Goal: Information Seeking & Learning: Learn about a topic

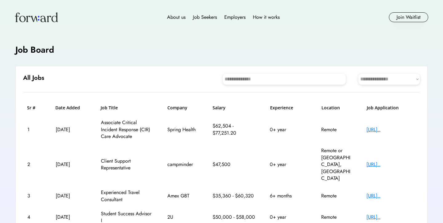
click at [293, 71] on div "**********" at bounding box center [221, 220] width 412 height 308
click at [377, 76] on select "**********" at bounding box center [389, 79] width 62 height 11
select select "********"
click at [358, 74] on select "**********" at bounding box center [389, 79] width 62 height 11
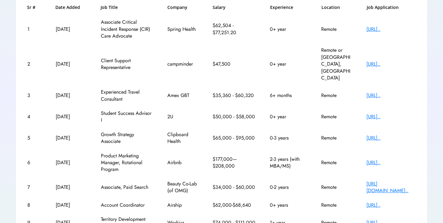
scroll to position [110, 0]
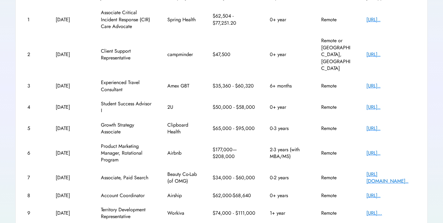
click at [400, 75] on div "3 Aug 12, 2025 Experienced Travel Consultant Amex GBT $35,360 - $60,320 6+ mont…" at bounding box center [221, 85] width 397 height 21
click at [400, 82] on div "https://travelhrport..." at bounding box center [390, 85] width 49 height 7
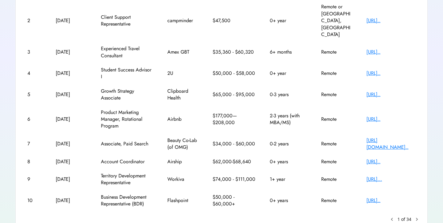
scroll to position [152, 0]
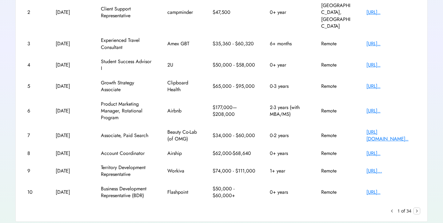
click at [419, 208] on text "chevron_right" at bounding box center [417, 211] width 6 height 6
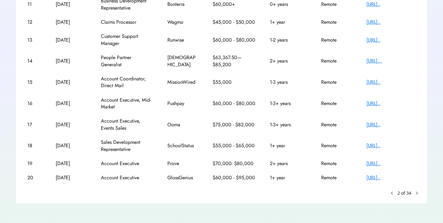
scroll to position [125, 0]
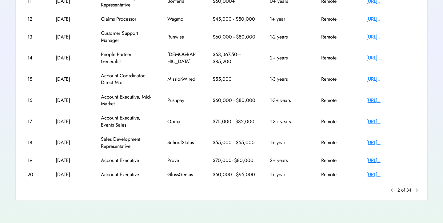
click at [420, 190] on div "**********" at bounding box center [221, 70] width 412 height 259
click at [418, 190] on text "chevron_right" at bounding box center [417, 190] width 6 height 6
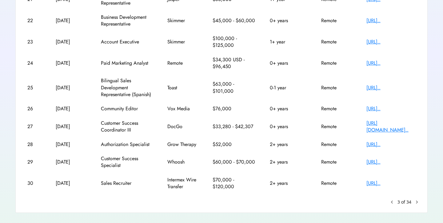
scroll to position [138, 0]
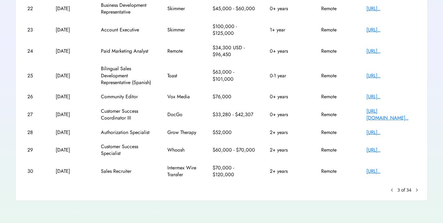
click at [386, 97] on div "https://job-boards.g..." at bounding box center [390, 96] width 49 height 7
click at [416, 190] on text "chevron_right" at bounding box center [417, 190] width 6 height 6
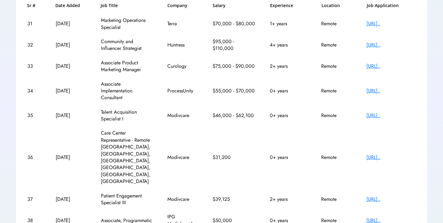
scroll to position [110, 0]
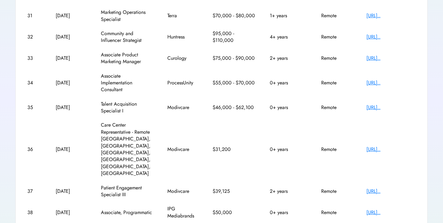
click at [391, 58] on div "https://apply.workab..." at bounding box center [390, 58] width 49 height 7
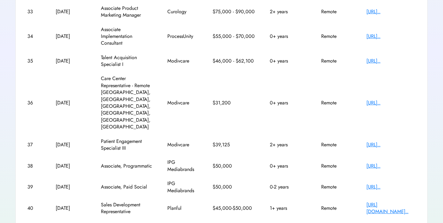
scroll to position [159, 0]
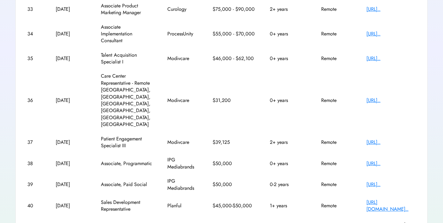
click at [404, 160] on div "https://careers.ipgm..." at bounding box center [390, 163] width 49 height 7
click at [416, 221] on text "chevron_right" at bounding box center [417, 224] width 6 height 6
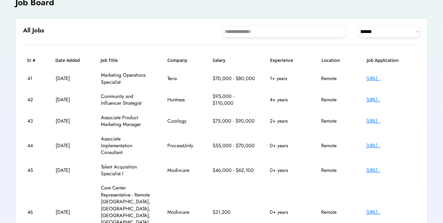
scroll to position [39, 0]
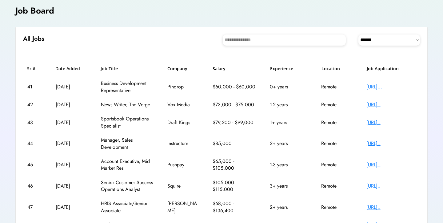
click at [393, 124] on div "https://careers.draf..." at bounding box center [390, 122] width 49 height 7
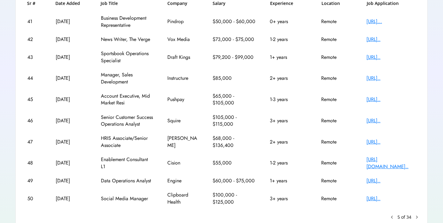
scroll to position [138, 0]
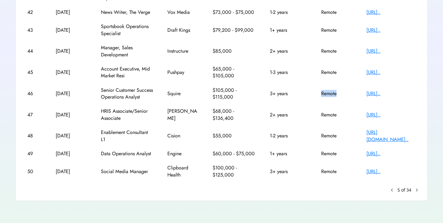
drag, startPoint x: 319, startPoint y: 90, endPoint x: 350, endPoint y: 88, distance: 30.5
click at [350, 88] on div "46 Jul 14, 2025 Senior Customer Success Operations Analyst Squire $105,000 - $1…" at bounding box center [221, 93] width 397 height 21
click at [415, 192] on text "chevron_right" at bounding box center [417, 190] width 6 height 6
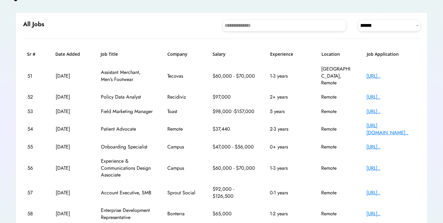
scroll to position [38, 0]
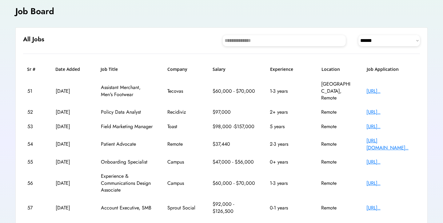
click at [223, 70] on h6 "Salary" at bounding box center [234, 69] width 43 height 6
click at [222, 69] on h6 "Salary" at bounding box center [234, 69] width 43 height 6
click at [369, 37] on select "**********" at bounding box center [389, 40] width 62 height 11
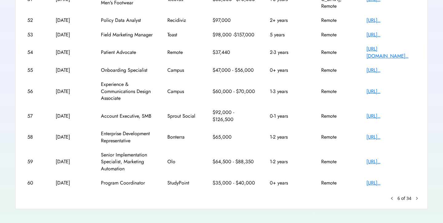
scroll to position [131, 0]
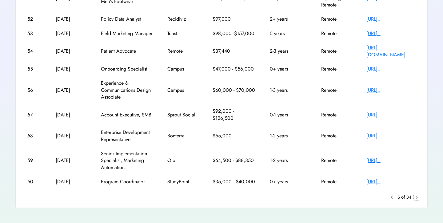
click at [419, 194] on text "chevron_right" at bounding box center [417, 197] width 6 height 6
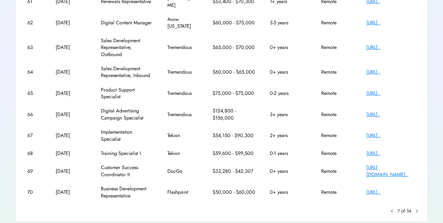
scroll to position [138, 0]
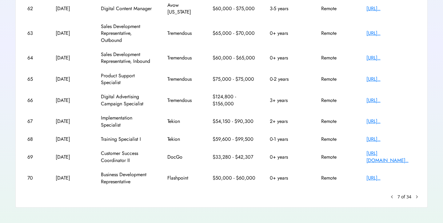
click at [419, 194] on text "chevron_right" at bounding box center [417, 197] width 6 height 6
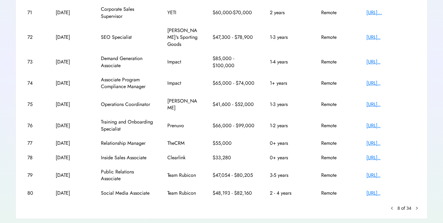
scroll to position [116, 0]
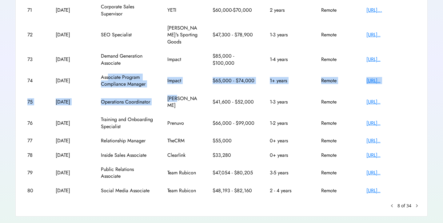
drag, startPoint x: 108, startPoint y: 78, endPoint x: 180, endPoint y: 95, distance: 74.7
click at [180, 95] on div "Sr # Date Added Job Title Company Salary Experience Location Job Application 71…" at bounding box center [221, 93] width 397 height 209
click at [180, 95] on div "Cleo" at bounding box center [182, 102] width 31 height 14
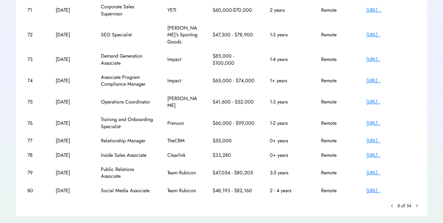
click at [381, 83] on div "https://job-boards.g..." at bounding box center [390, 80] width 49 height 7
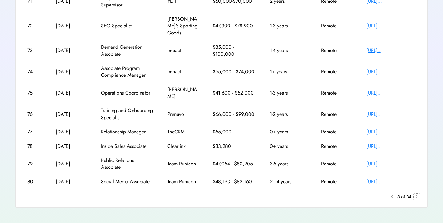
click at [418, 194] on text "chevron_right" at bounding box center [417, 197] width 6 height 6
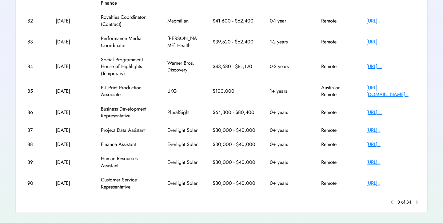
scroll to position [138, 0]
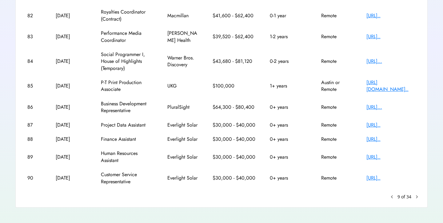
click at [417, 194] on text "chevron_right" at bounding box center [417, 197] width 6 height 6
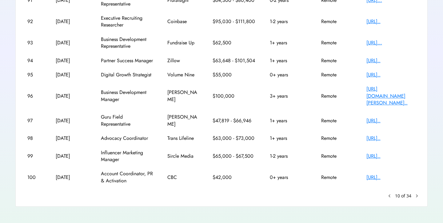
scroll to position [131, 0]
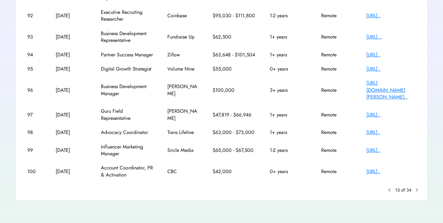
click at [418, 190] on text "chevron_right" at bounding box center [417, 190] width 6 height 6
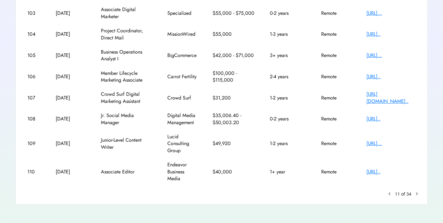
scroll to position [152, 0]
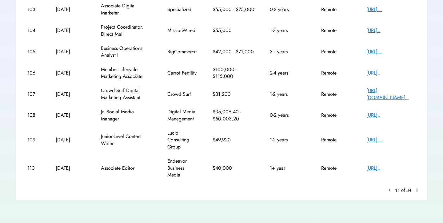
click at [415, 189] on text "chevron_right" at bounding box center [417, 190] width 6 height 6
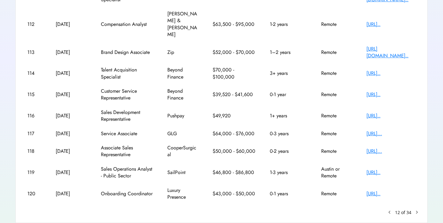
scroll to position [131, 0]
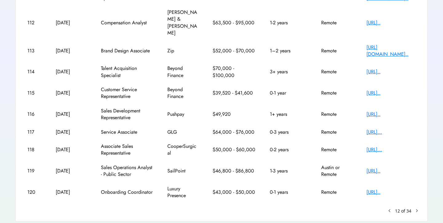
click at [420, 190] on div "**********" at bounding box center [221, 77] width 412 height 287
click at [420, 207] on text "chevron_right" at bounding box center [417, 210] width 6 height 6
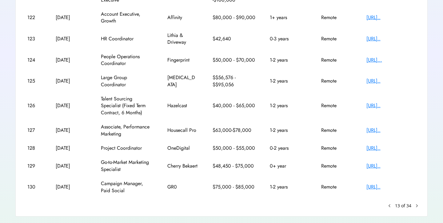
scroll to position [145, 0]
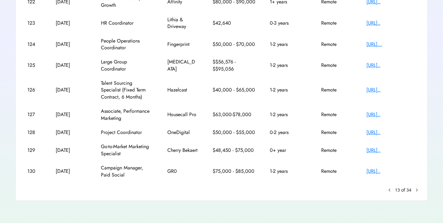
click at [418, 191] on text "chevron_right" at bounding box center [417, 190] width 6 height 6
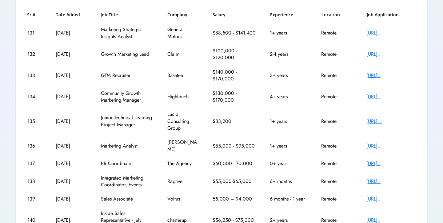
scroll to position [96, 0]
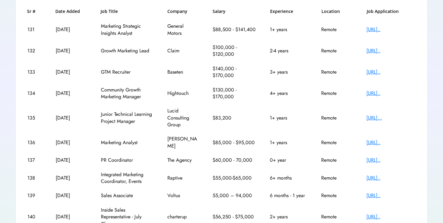
click at [377, 117] on div "https://www.careers-..." at bounding box center [390, 117] width 49 height 7
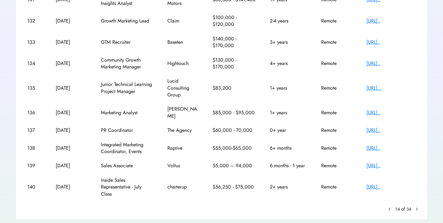
scroll to position [138, 0]
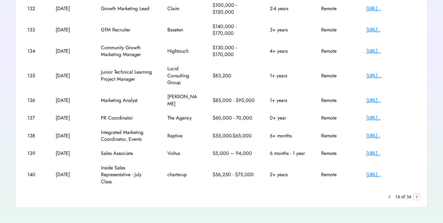
click at [418, 194] on text "chevron_right" at bounding box center [417, 197] width 6 height 6
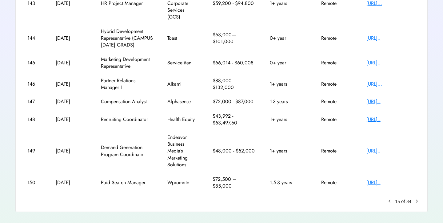
scroll to position [186, 0]
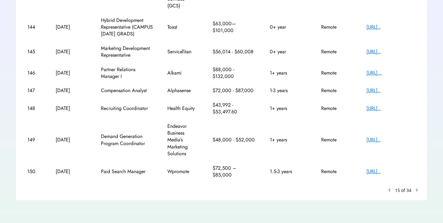
click at [417, 189] on text "chevron_right" at bounding box center [417, 190] width 6 height 6
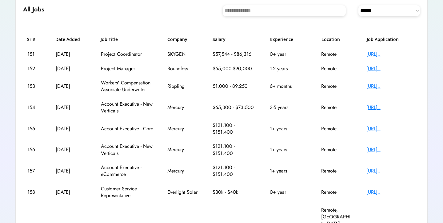
scroll to position [65, 0]
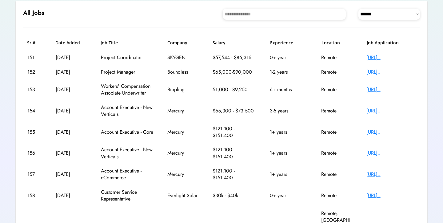
click at [397, 93] on div "https://ats.rippling..." at bounding box center [390, 89] width 49 height 7
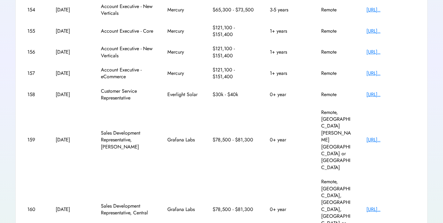
scroll to position [0, 0]
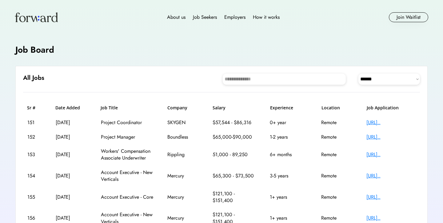
click at [36, 77] on h6 "All Jobs" at bounding box center [33, 78] width 21 height 9
click at [42, 51] on h4 "Job Board" at bounding box center [34, 50] width 39 height 12
click at [43, 15] on img at bounding box center [36, 17] width 43 height 10
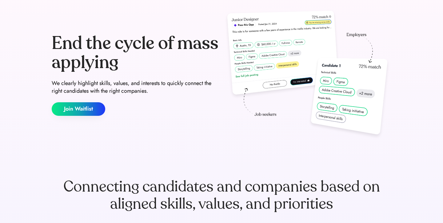
scroll to position [38, 0]
